Goal: Transaction & Acquisition: Purchase product/service

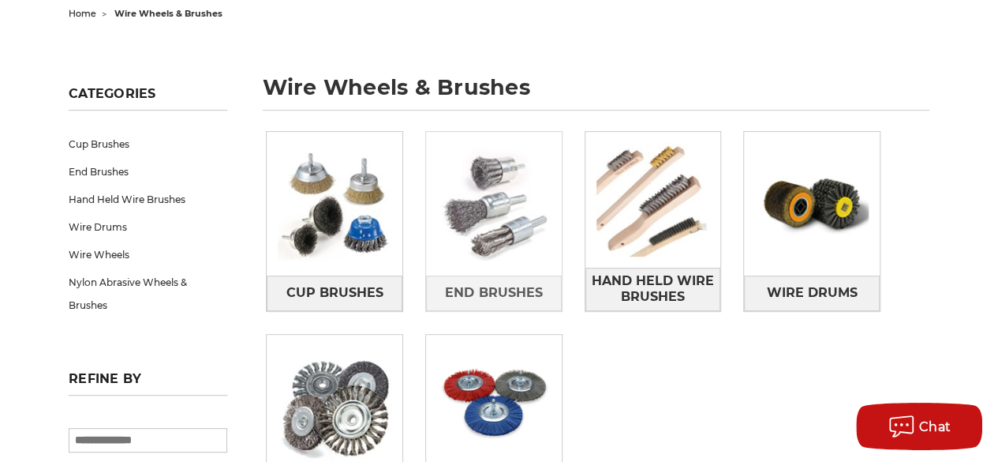
scroll to position [158, 0]
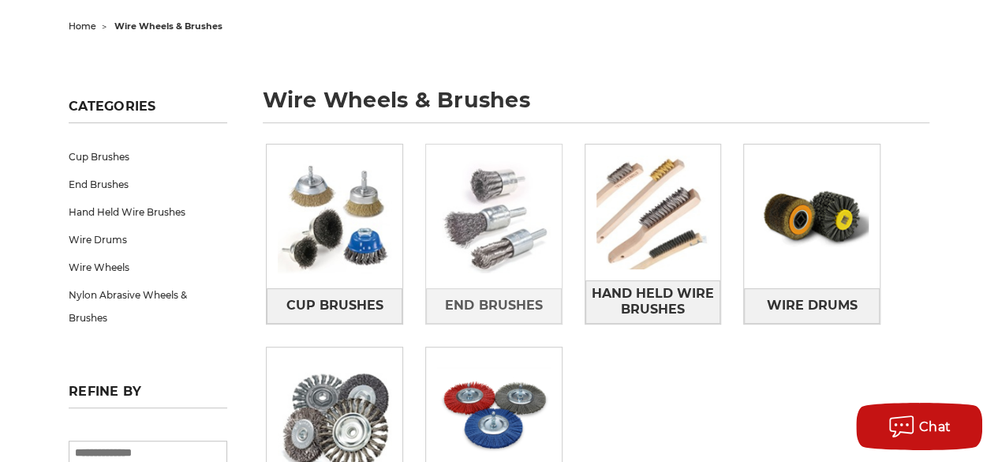
click at [477, 256] on img at bounding box center [494, 216] width 136 height 136
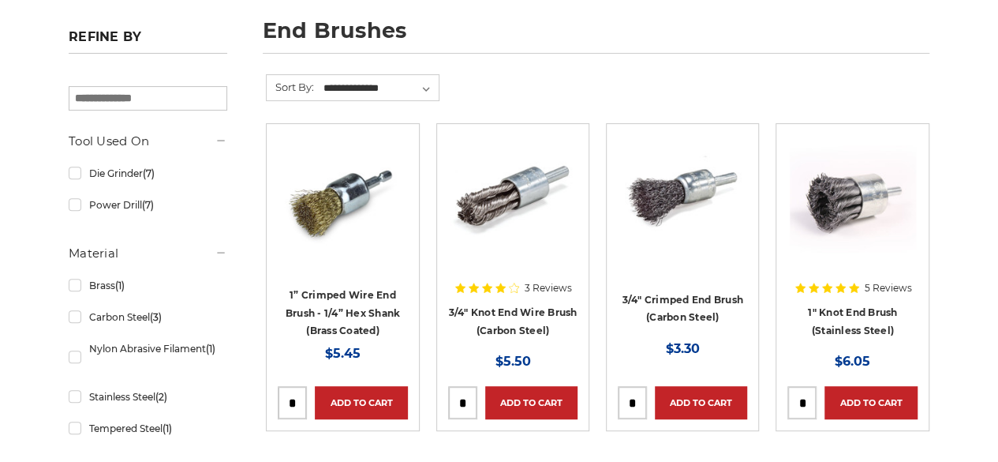
scroll to position [237, 0]
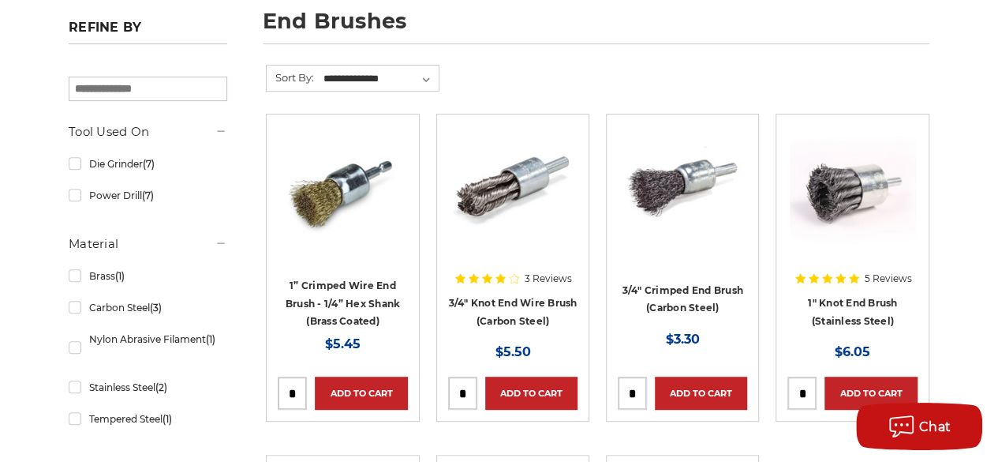
click at [505, 206] on img at bounding box center [513, 188] width 126 height 126
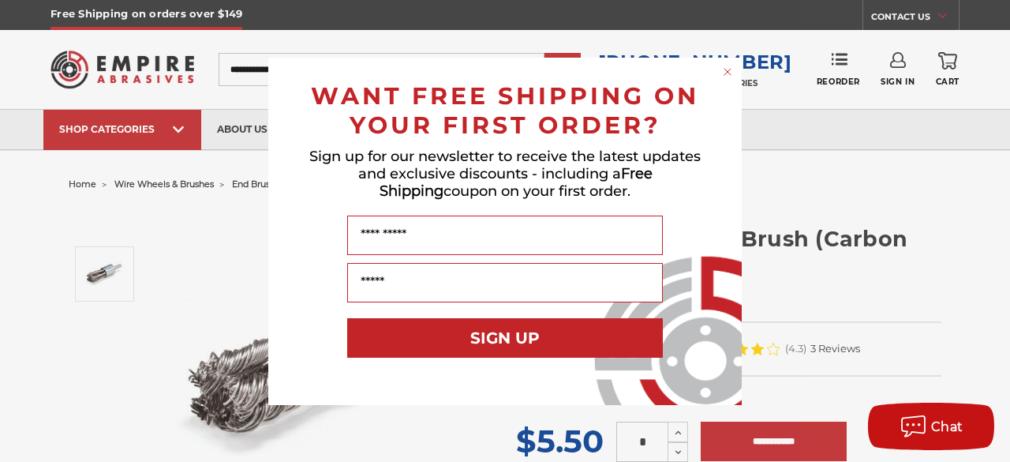
click at [727, 72] on icon "Close dialog" at bounding box center [727, 72] width 6 height 6
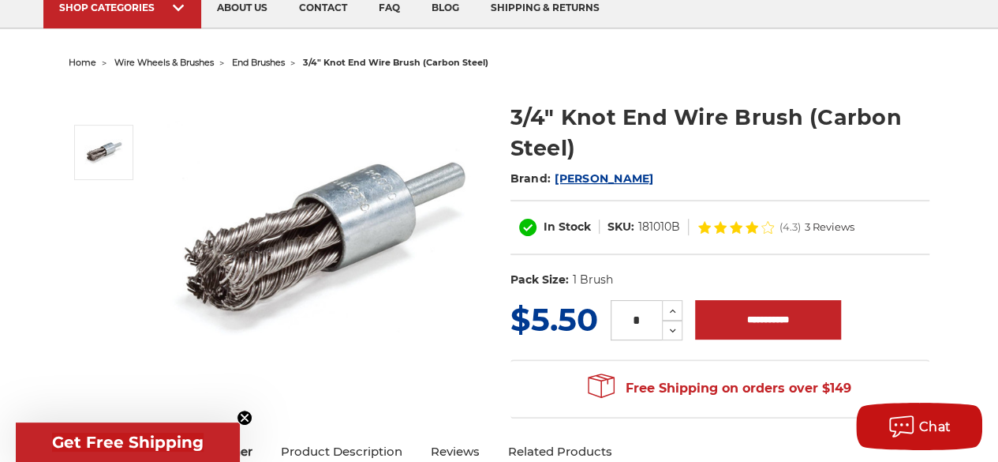
scroll to position [158, 0]
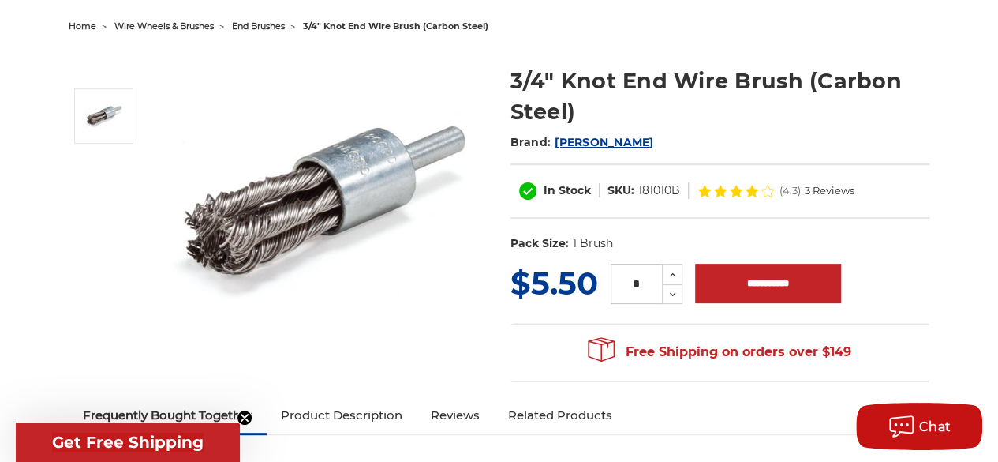
click at [230, 253] on img at bounding box center [325, 207] width 316 height 316
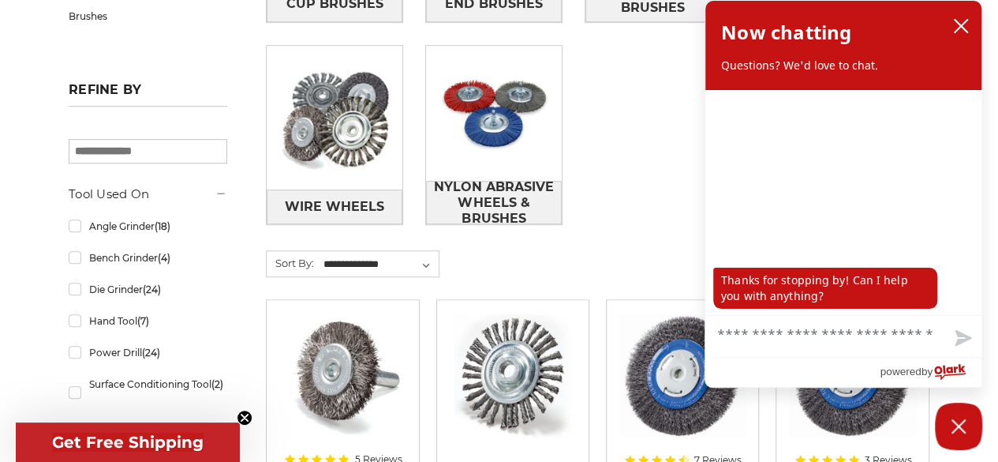
scroll to position [316, 0]
